Goal: Check status

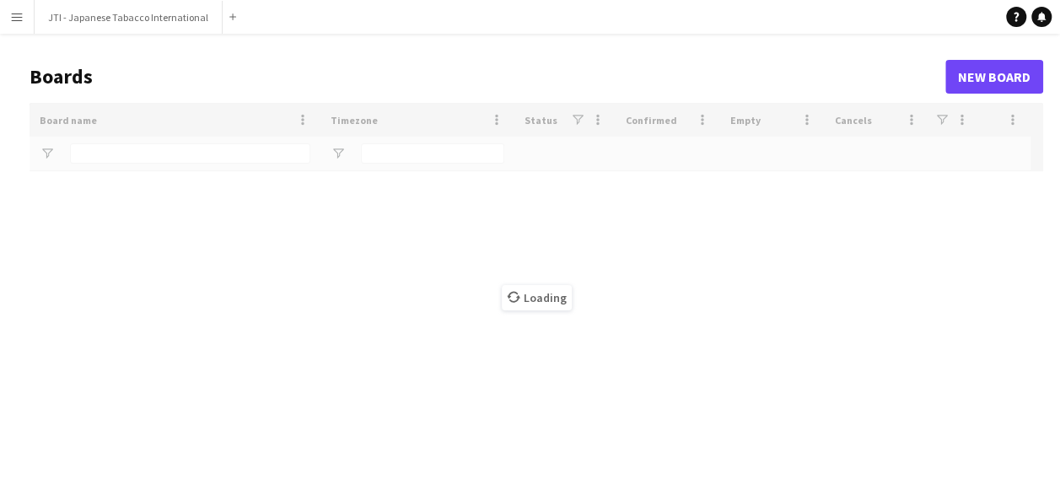
type input "***"
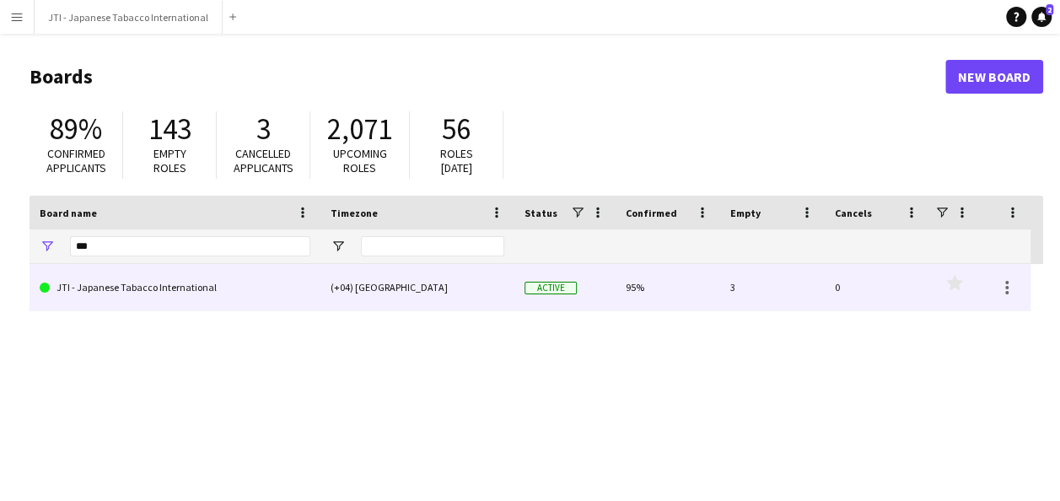
click at [223, 276] on link "JTI - Japanese Tabacco International" at bounding box center [175, 287] width 271 height 47
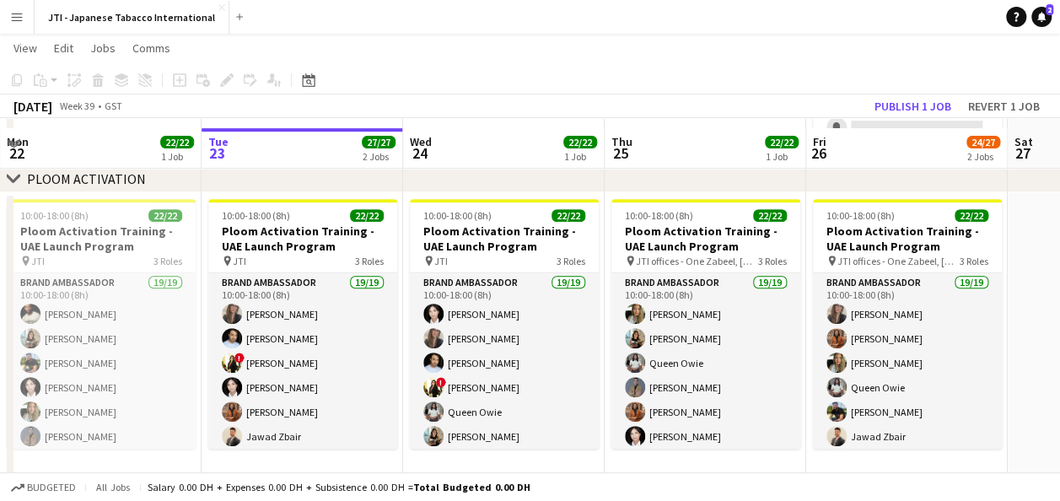
scroll to position [324, 0]
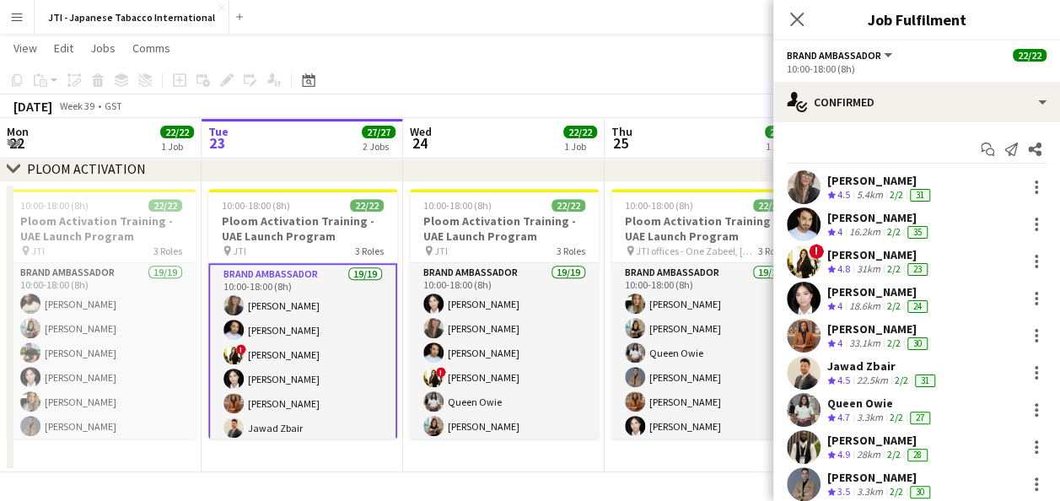
click at [858, 262] on div "31km" at bounding box center [868, 269] width 30 height 14
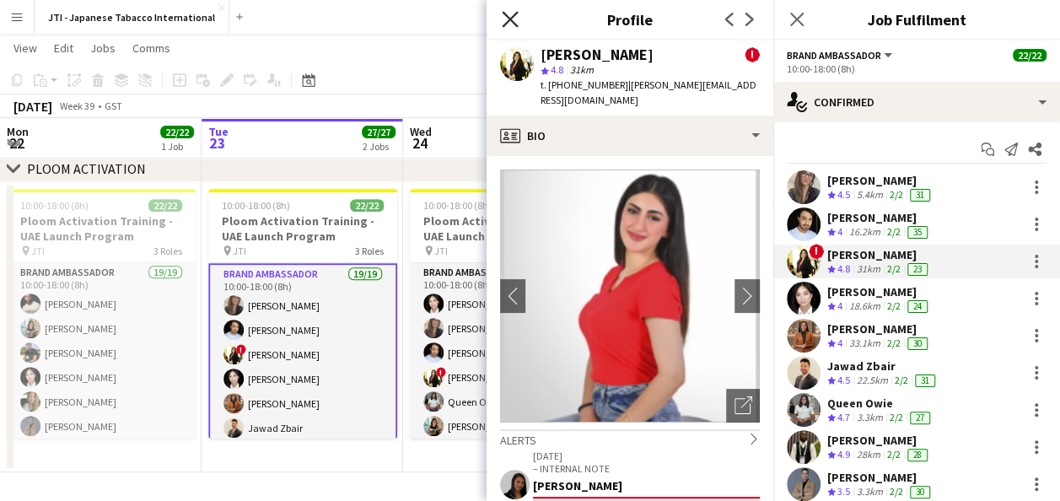
click at [511, 18] on icon at bounding box center [510, 19] width 16 height 16
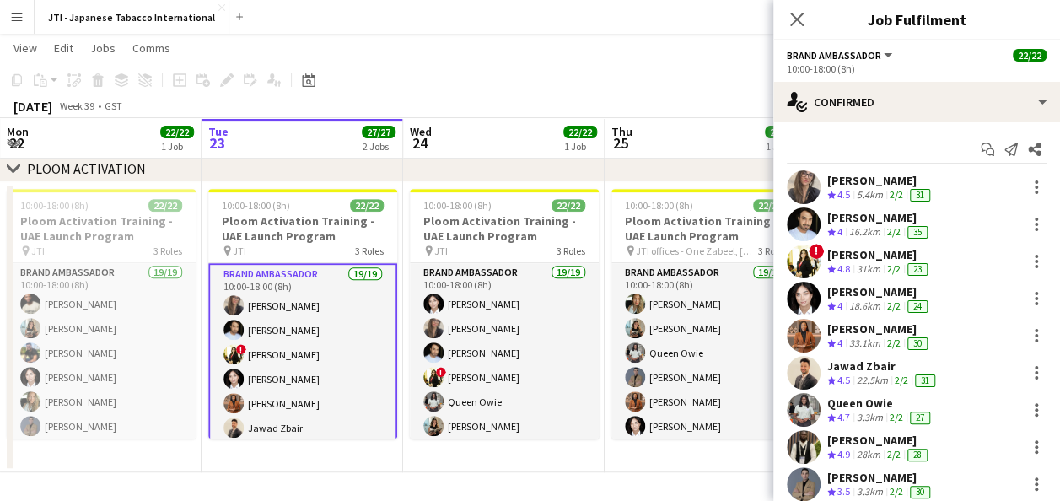
click at [600, 32] on app-navbar "Menu Boards Boards Boards All jobs Status Workforce Workforce My Workforce Recr…" at bounding box center [530, 17] width 1060 height 34
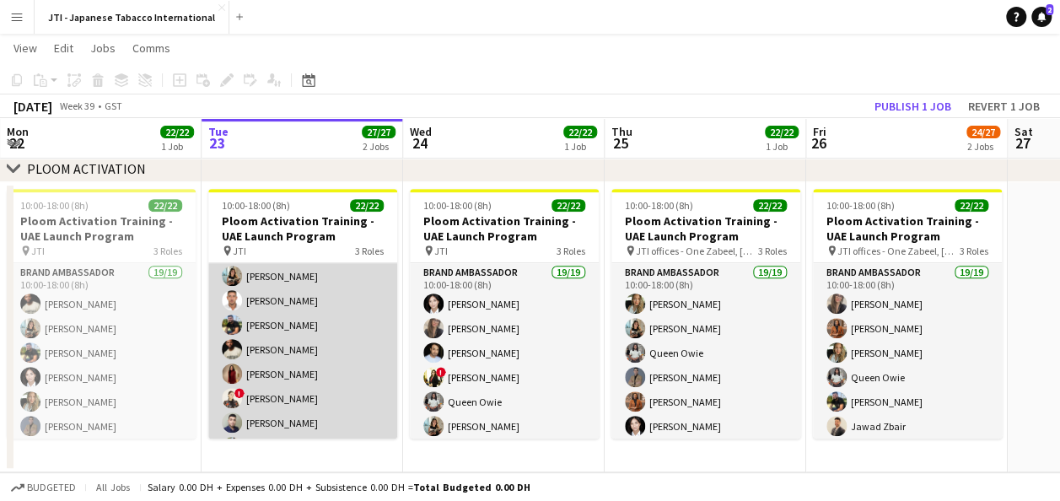
scroll to position [305, 0]
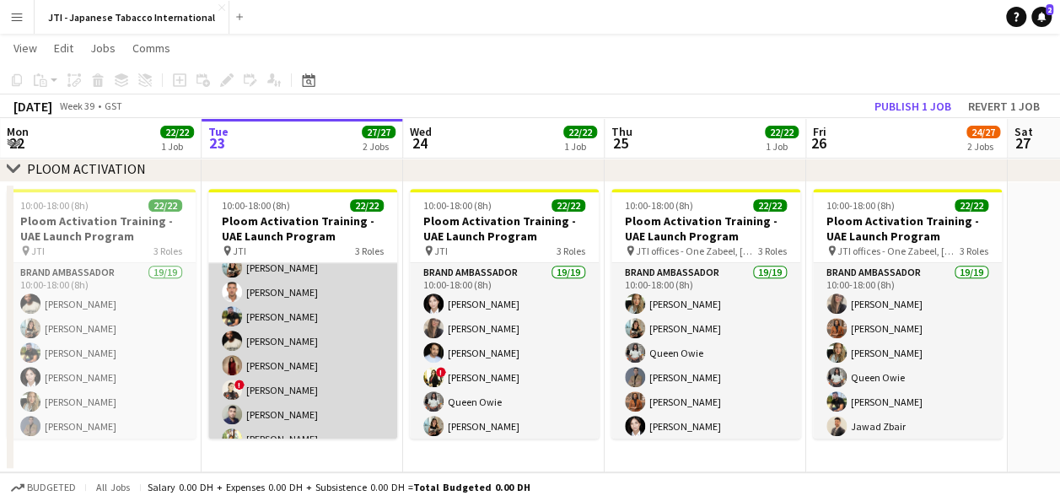
click at [287, 312] on app-card-role "Brand Ambassador 19/19 10:00-18:00 (8h) [PERSON_NAME] [PERSON_NAME] ! [PERSON_N…" at bounding box center [302, 206] width 189 height 497
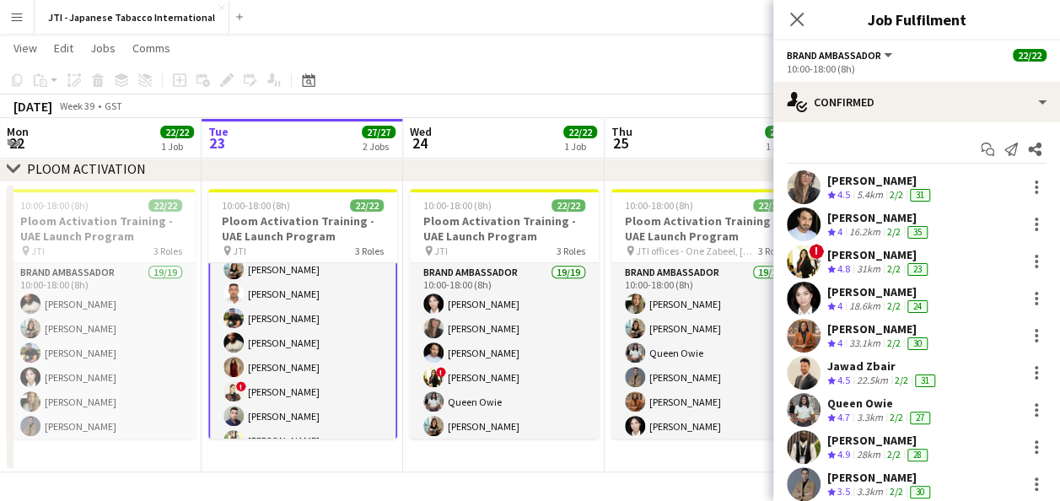
scroll to position [307, 0]
click at [561, 51] on app-page-menu "View Day view expanded Day view collapsed Month view Date picker Jump to [DATE]…" at bounding box center [530, 50] width 1060 height 32
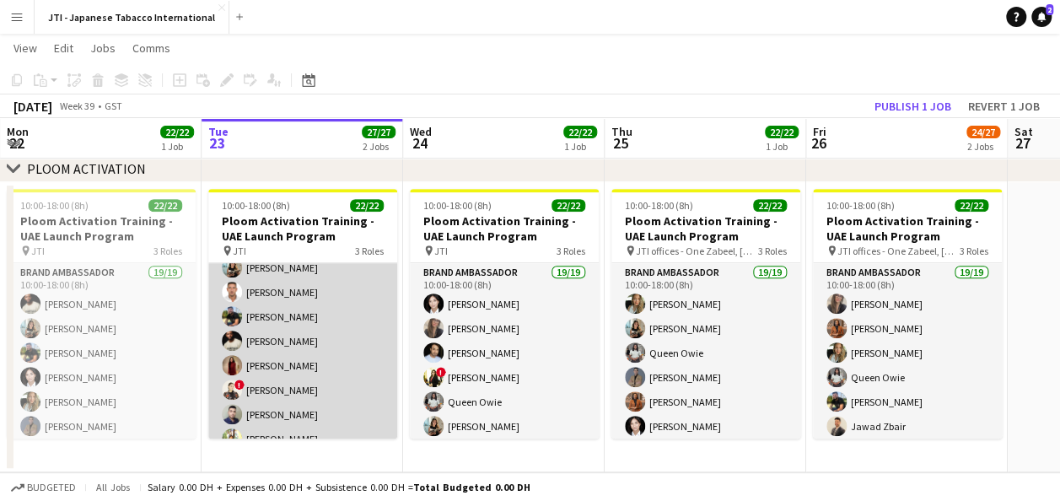
scroll to position [460, 0]
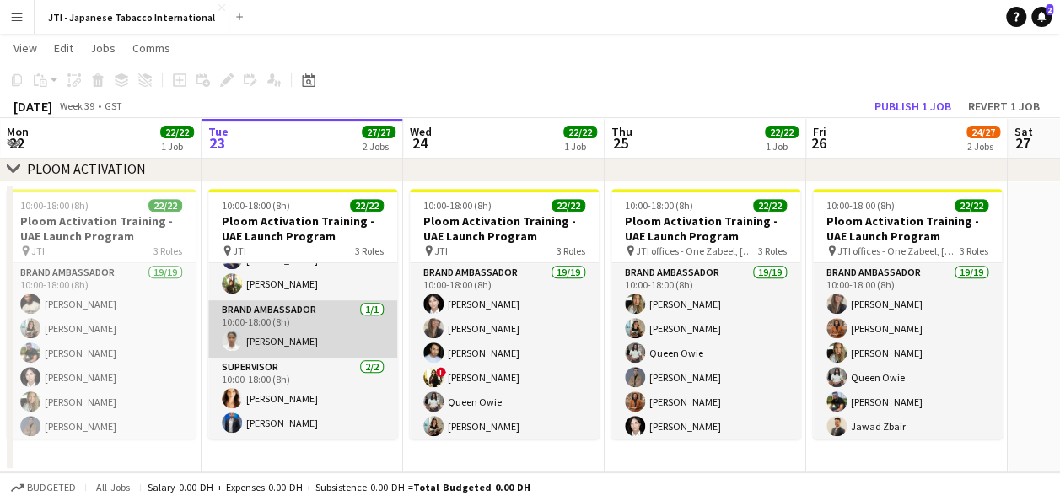
click at [307, 329] on app-card-role "Brand Ambassador [DATE] 10:00-18:00 (8h) [PERSON_NAME]" at bounding box center [302, 328] width 189 height 57
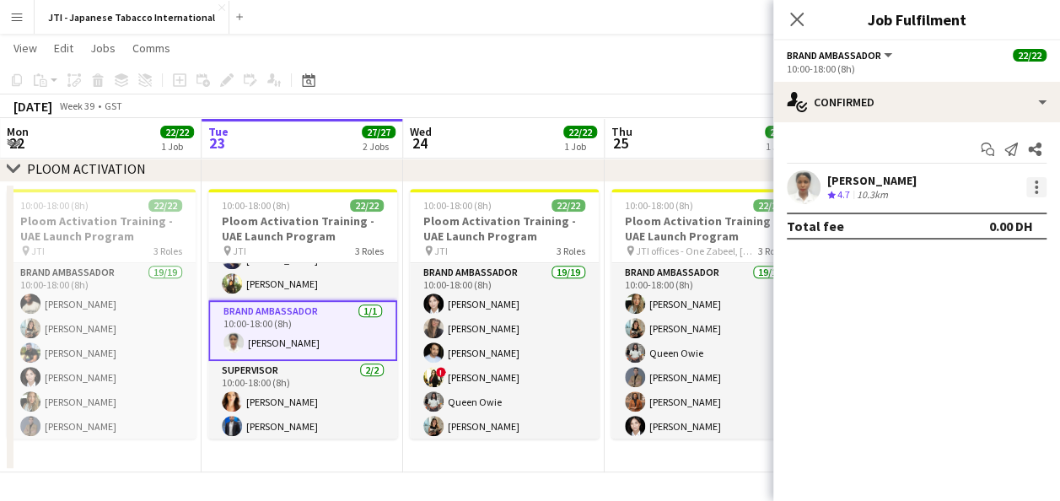
click at [1031, 192] on div at bounding box center [1036, 187] width 20 height 20
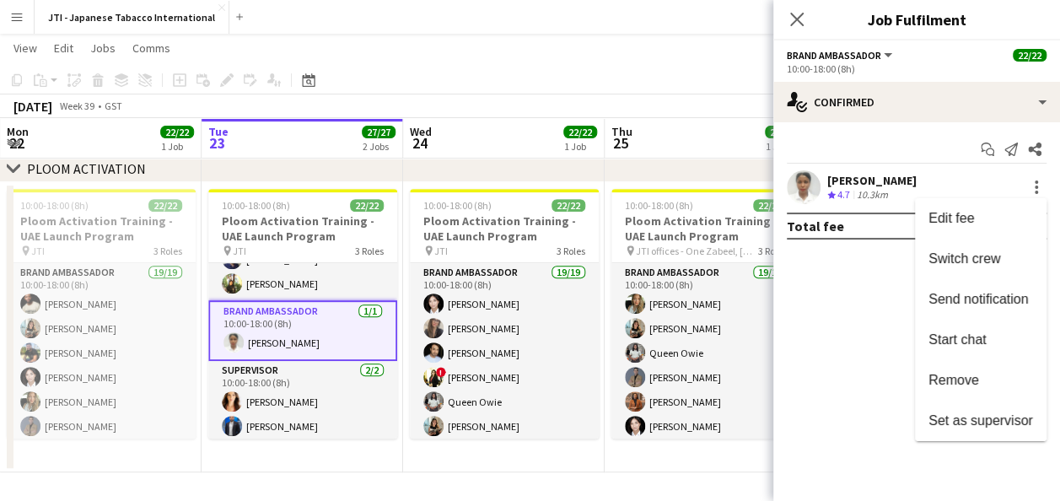
click at [851, 305] on div at bounding box center [530, 250] width 1060 height 501
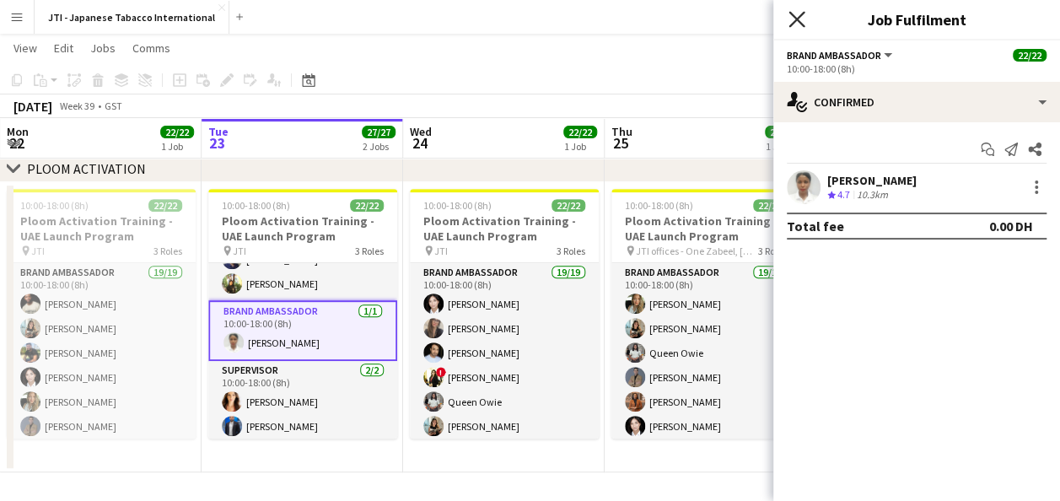
click at [793, 20] on icon "Close pop-in" at bounding box center [796, 19] width 16 height 16
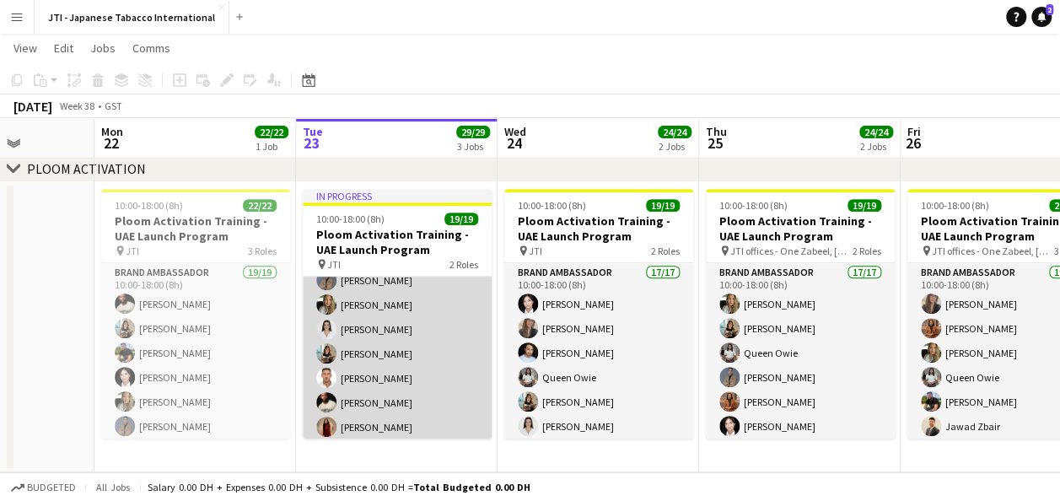
scroll to position [367, 0]
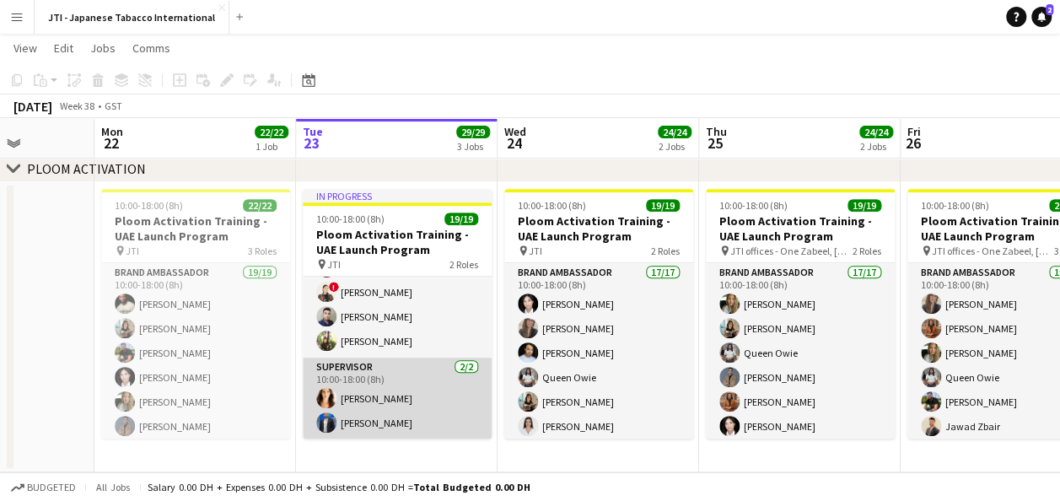
click at [373, 410] on app-card-role "Supervisor [DATE] 10:00-18:00 (8h) [PERSON_NAME] roveratti [PERSON_NAME] Raziqa" at bounding box center [397, 398] width 189 height 82
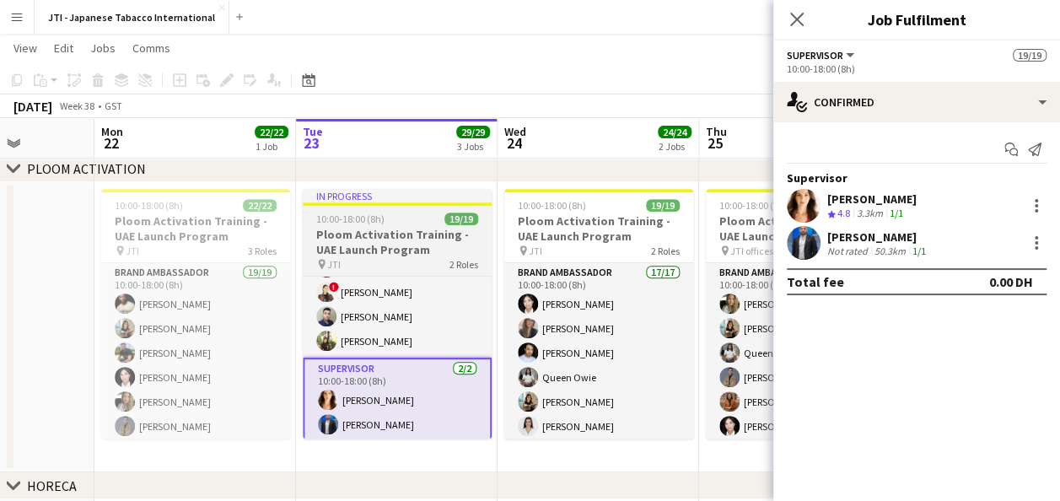
click at [363, 233] on h3 "Ploom Activation Training - UAE Launch Program" at bounding box center [397, 242] width 189 height 30
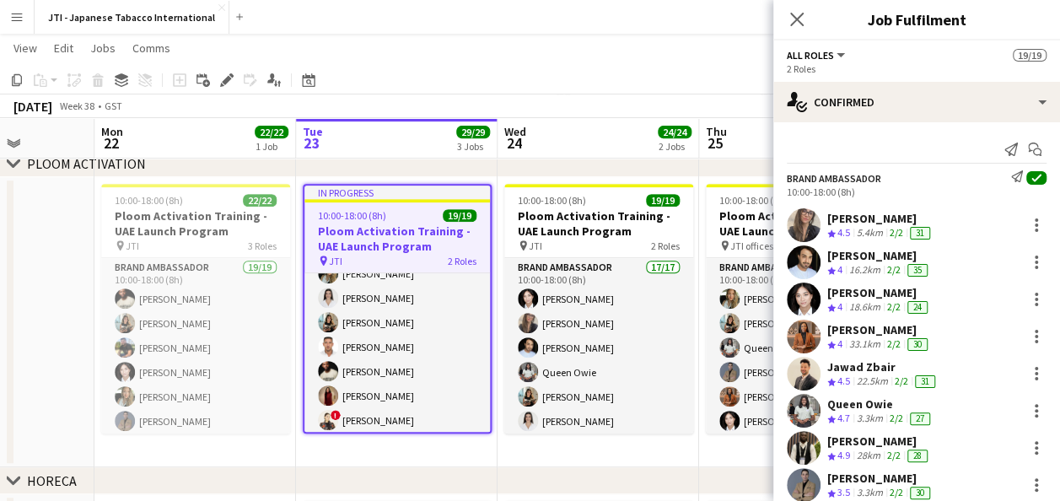
scroll to position [330, 0]
click at [388, 239] on h3 "Ploom Activation Training - UAE Launch Program" at bounding box center [396, 238] width 185 height 30
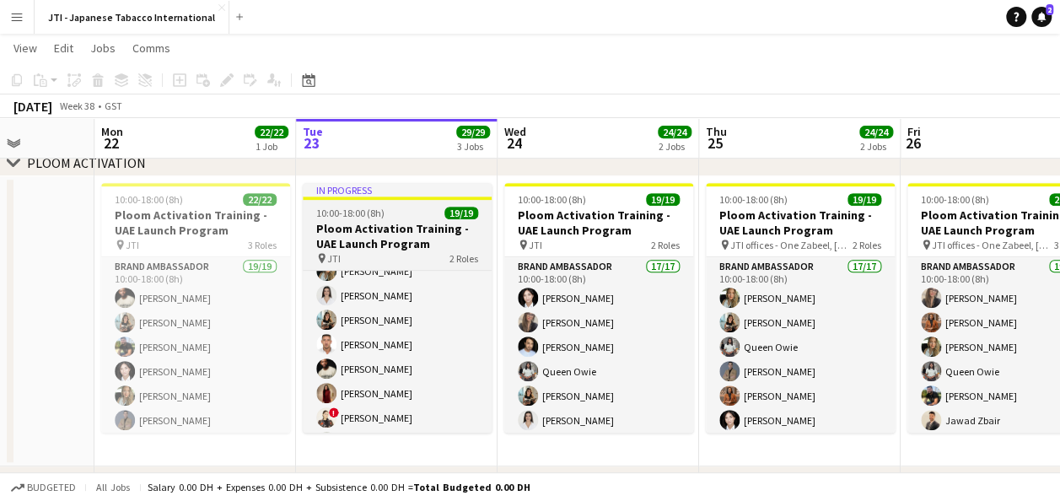
click at [388, 239] on h3 "Ploom Activation Training - UAE Launch Program" at bounding box center [397, 236] width 189 height 30
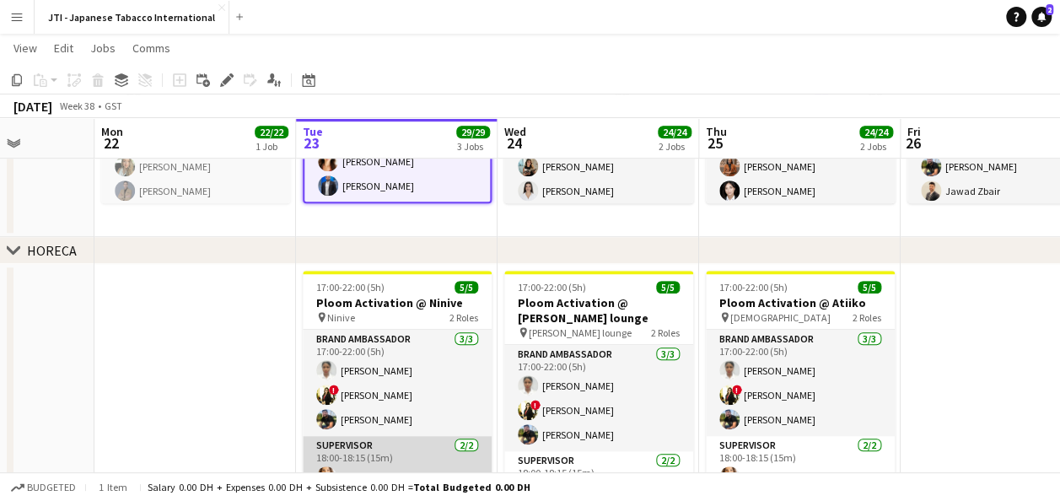
scroll to position [641, 0]
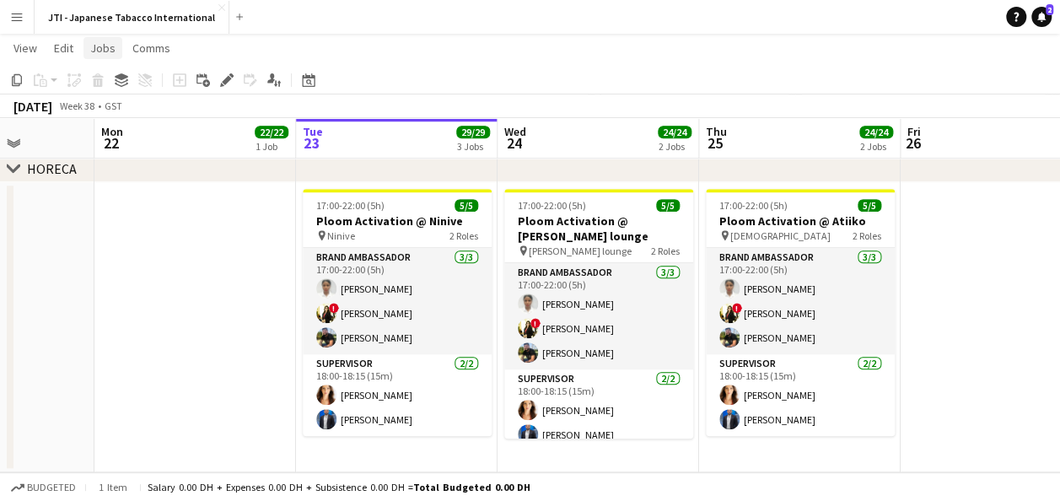
click at [102, 50] on span "Jobs" at bounding box center [102, 47] width 25 height 15
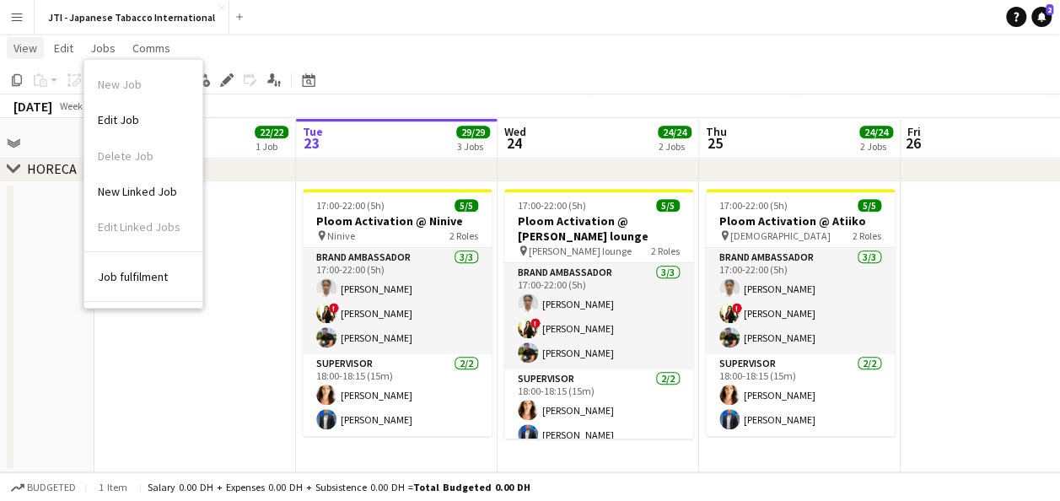
click at [25, 46] on span "View" at bounding box center [25, 47] width 24 height 15
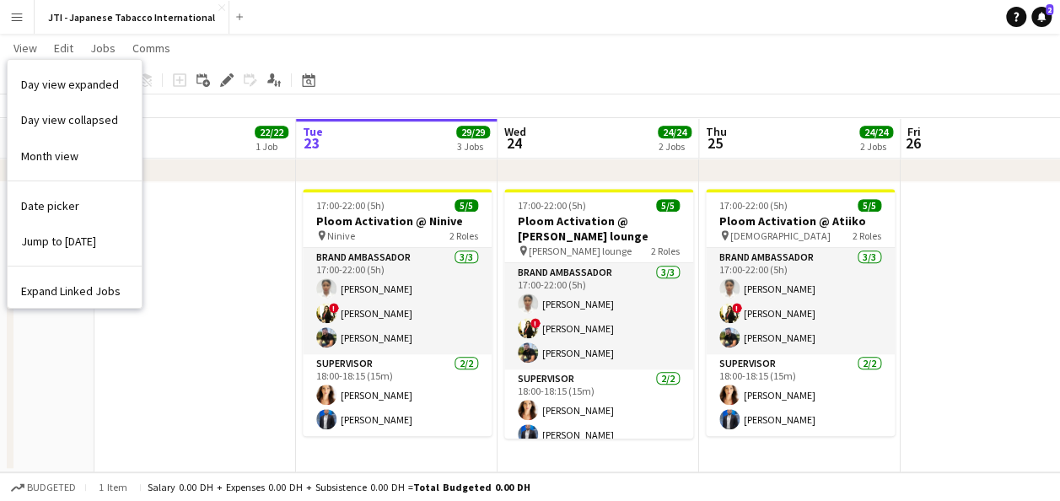
click at [20, 22] on app-icon "Menu" at bounding box center [16, 16] width 13 height 13
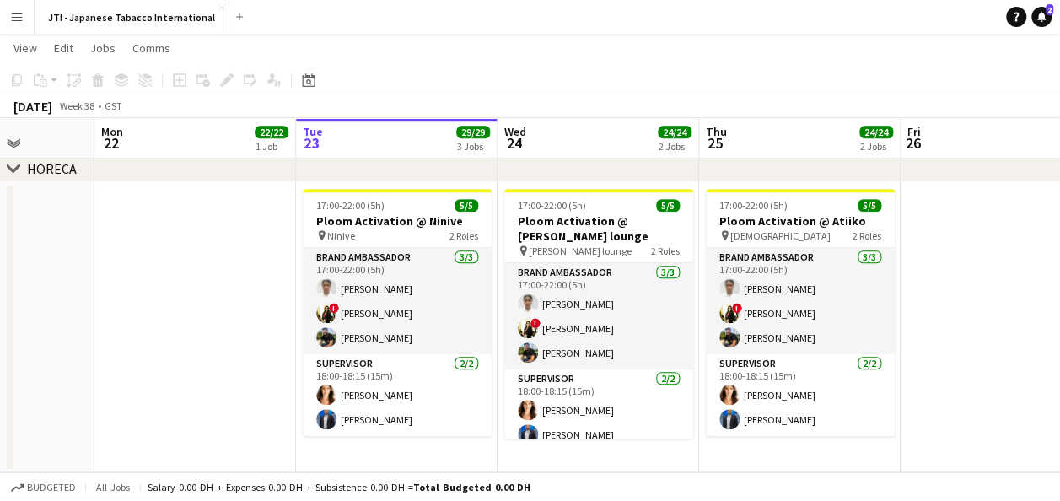
scroll to position [367, 0]
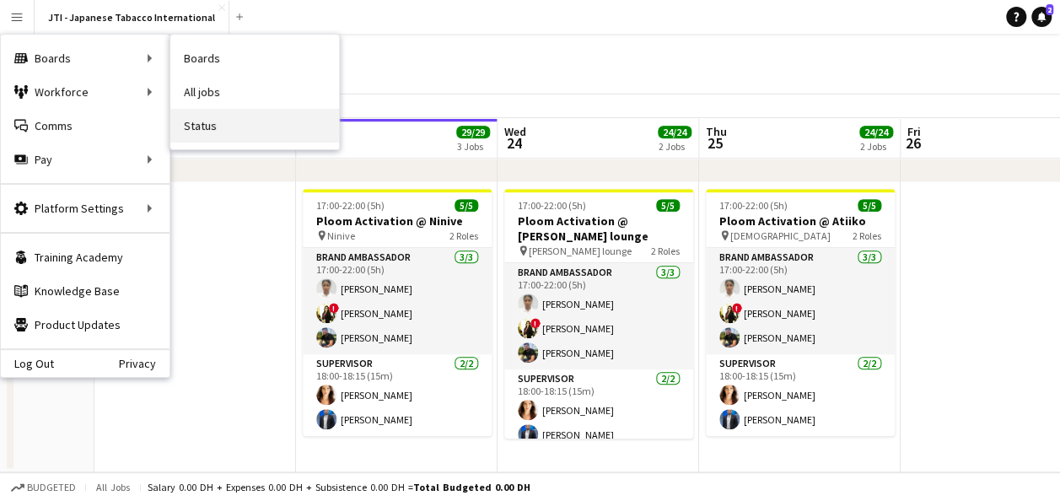
click at [229, 131] on link "Status" at bounding box center [254, 126] width 169 height 34
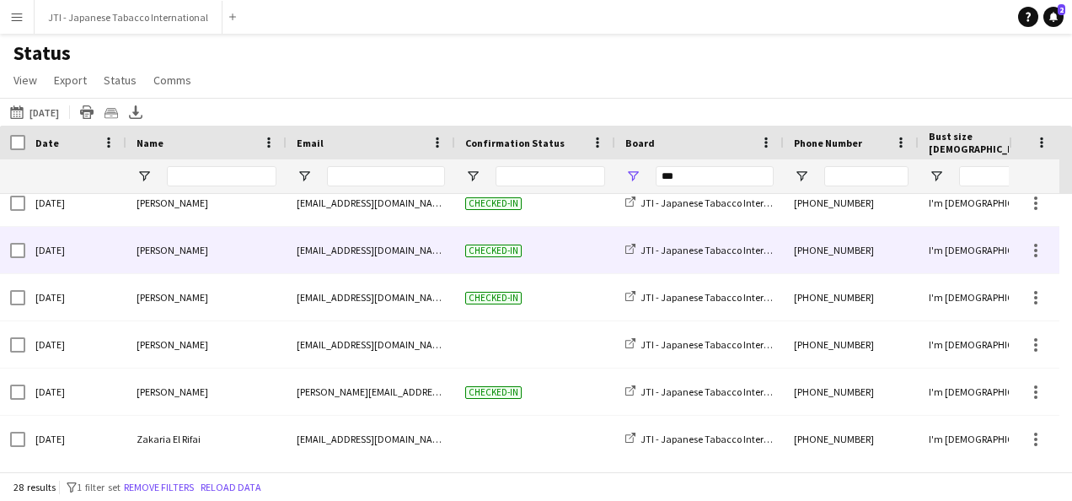
scroll to position [62, 0]
